Goal: Find specific page/section: Find specific page/section

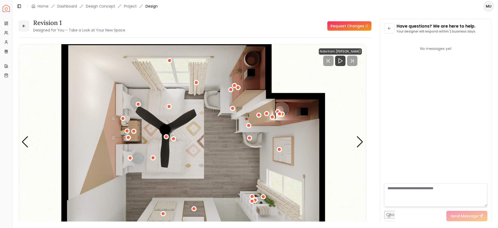
click at [28, 27] on button at bounding box center [24, 26] width 10 height 10
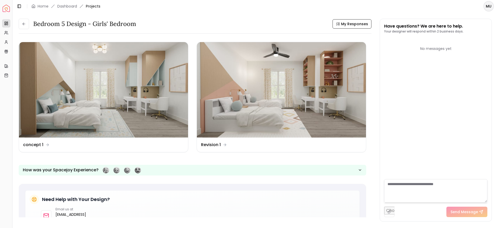
click at [28, 27] on button at bounding box center [24, 24] width 10 height 10
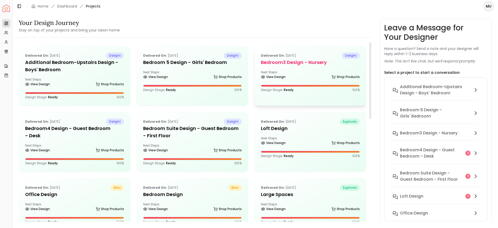
click at [298, 61] on h5 "Bedroom3 design - Nursery" at bounding box center [310, 62] width 99 height 7
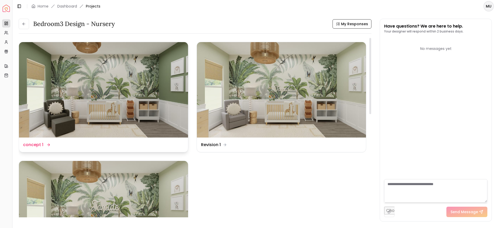
click at [139, 71] on img at bounding box center [103, 89] width 169 height 95
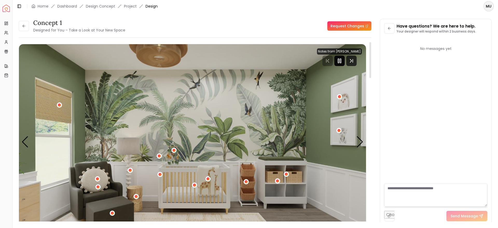
click at [338, 60] on icon "Pause" at bounding box center [340, 61] width 6 height 6
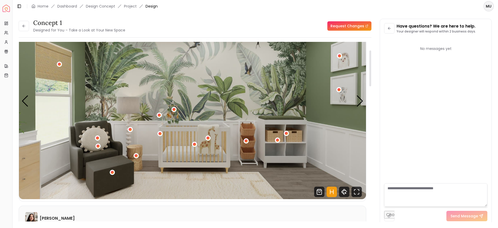
scroll to position [42, 0]
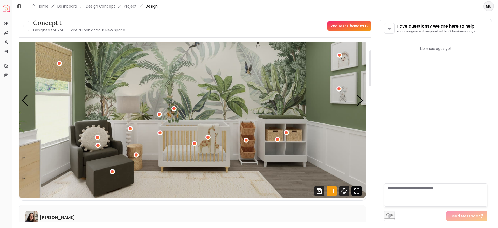
click at [355, 192] on icon "Fullscreen" at bounding box center [357, 191] width 10 height 10
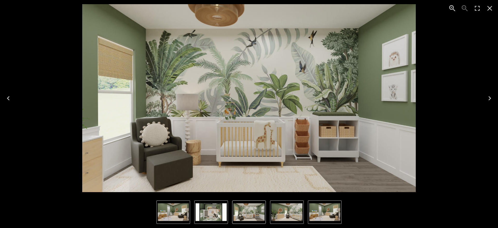
click at [488, 7] on icon "Close" at bounding box center [490, 8] width 8 height 8
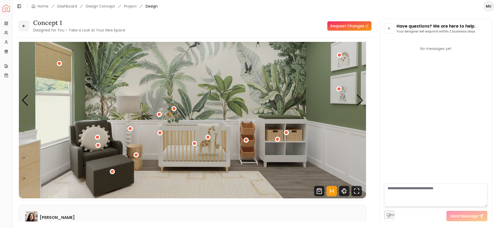
click at [28, 23] on button at bounding box center [24, 26] width 10 height 10
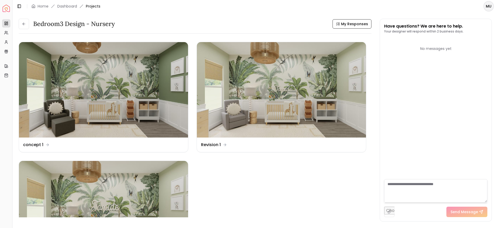
click at [28, 23] on button at bounding box center [24, 24] width 10 height 10
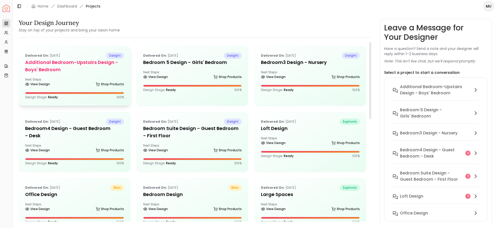
click at [79, 79] on div "Next Steps: View Design Shop Products" at bounding box center [74, 82] width 99 height 10
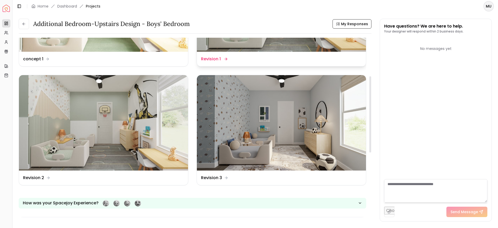
scroll to position [90, 0]
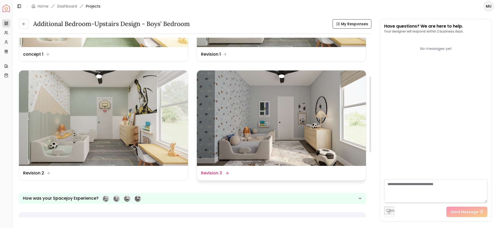
click at [278, 126] on img at bounding box center [281, 117] width 169 height 95
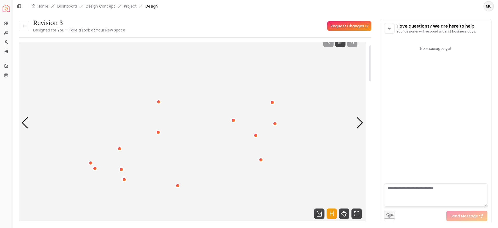
scroll to position [20, 0]
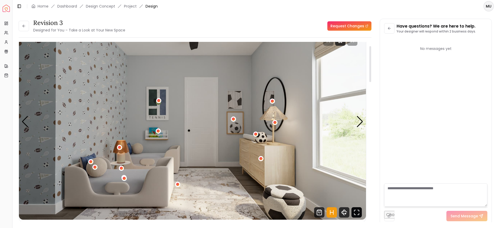
click at [357, 211] on icon "Fullscreen" at bounding box center [357, 212] width 10 height 10
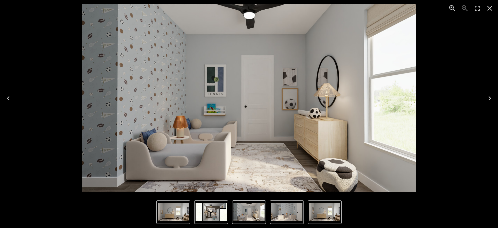
click at [489, 9] on icon "Close" at bounding box center [490, 8] width 5 height 5
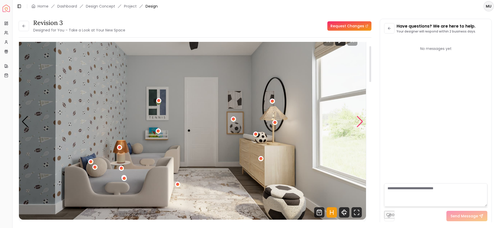
click at [358, 121] on div "Next slide" at bounding box center [360, 121] width 7 height 11
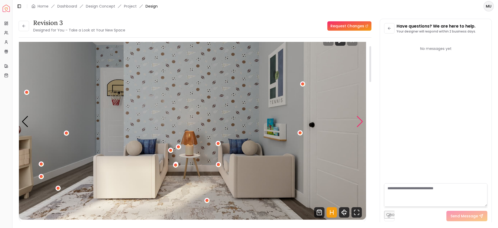
click at [358, 121] on div "Next slide" at bounding box center [360, 121] width 7 height 11
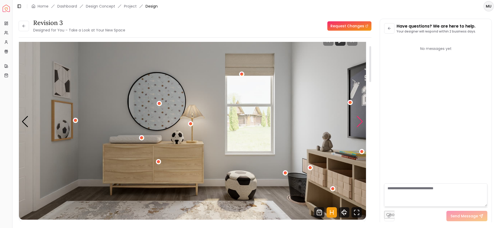
click at [358, 121] on div "Next slide" at bounding box center [360, 121] width 7 height 11
